Goal: Find specific page/section: Find specific page/section

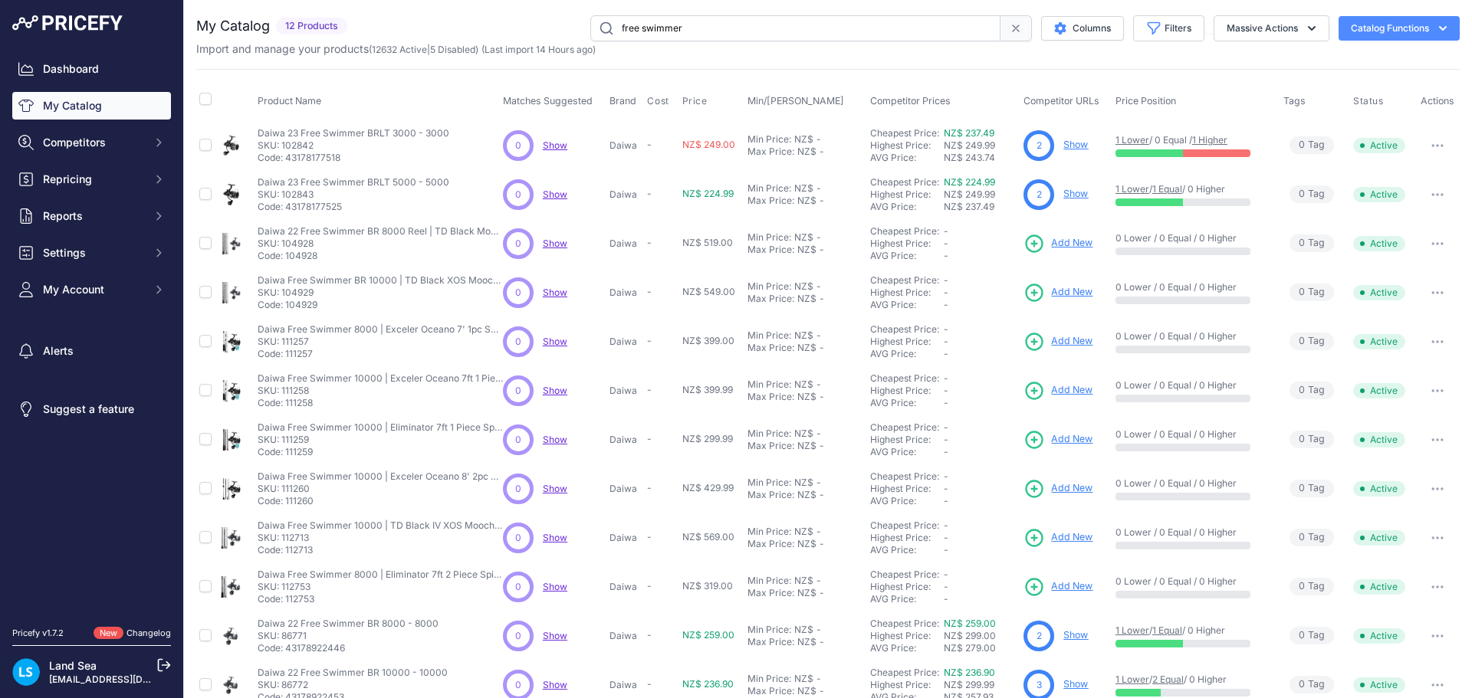
click at [684, 25] on input "free swimmer" at bounding box center [795, 28] width 410 height 26
click at [684, 27] on input "free swimmer" at bounding box center [795, 28] width 410 height 26
type input "northstar"
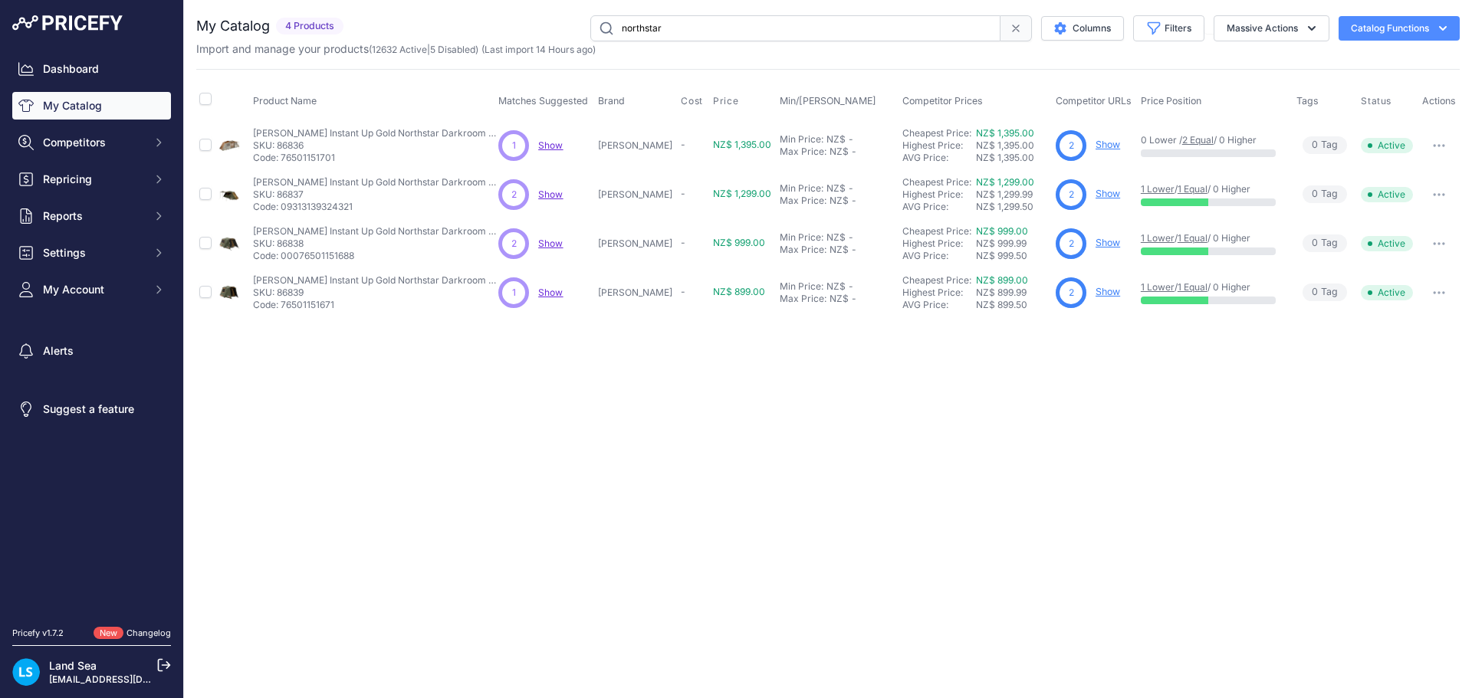
click at [556, 146] on span "Show" at bounding box center [550, 144] width 25 height 11
click at [1095, 143] on link "Show" at bounding box center [1107, 144] width 25 height 11
